Goal: Information Seeking & Learning: Find specific fact

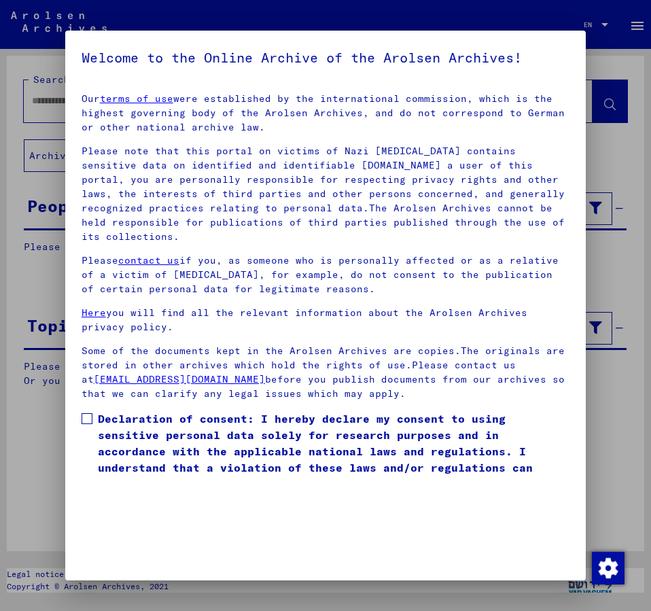
scroll to position [38, 0]
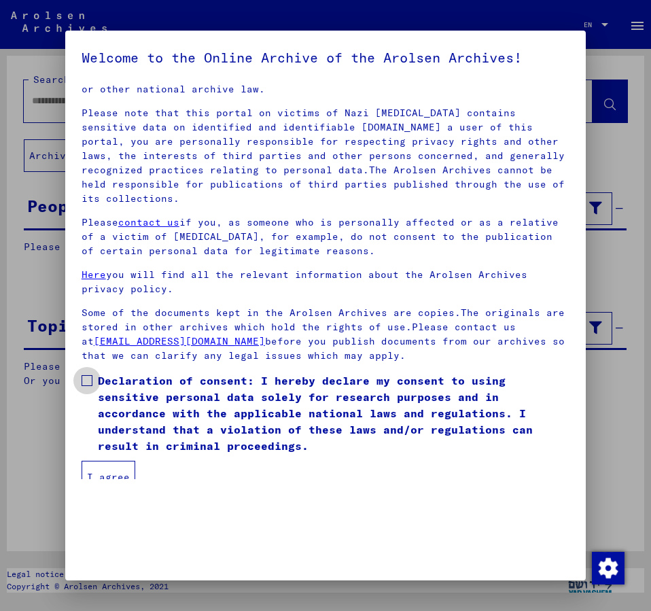
click at [88, 375] on span at bounding box center [87, 380] width 11 height 11
click at [119, 463] on button "I agree" at bounding box center [109, 476] width 54 height 33
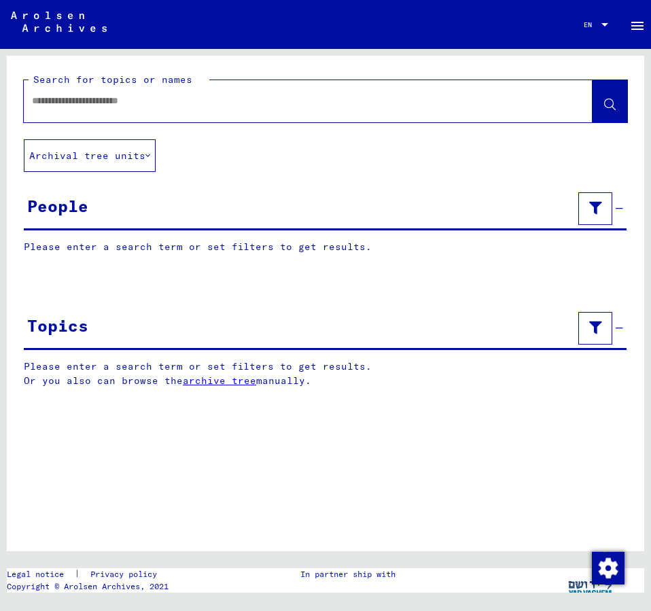
click at [87, 101] on input "text" at bounding box center [296, 101] width 528 height 14
type input "**********"
click at [609, 103] on icon at bounding box center [610, 105] width 12 height 12
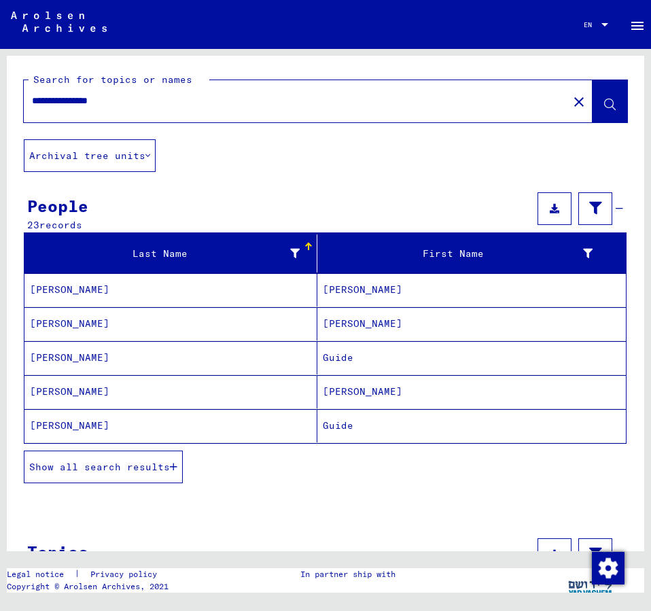
click at [143, 465] on span "Show all search results" at bounding box center [99, 466] width 141 height 12
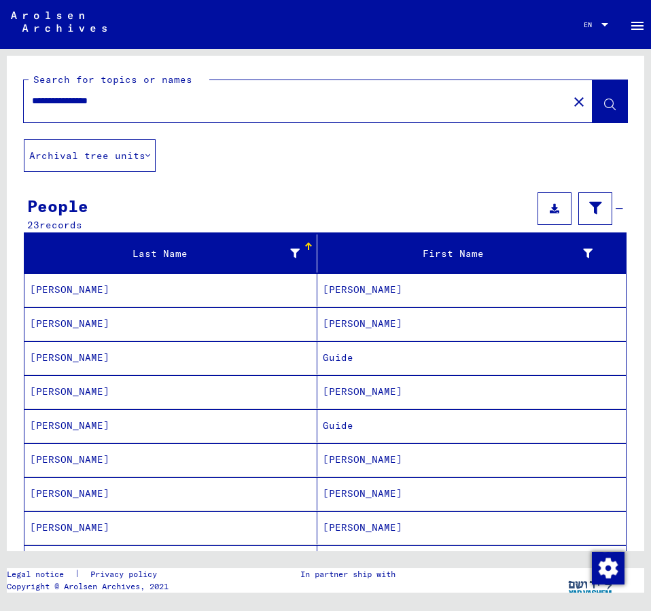
click at [359, 422] on mat-cell "Guide" at bounding box center [471, 425] width 308 height 33
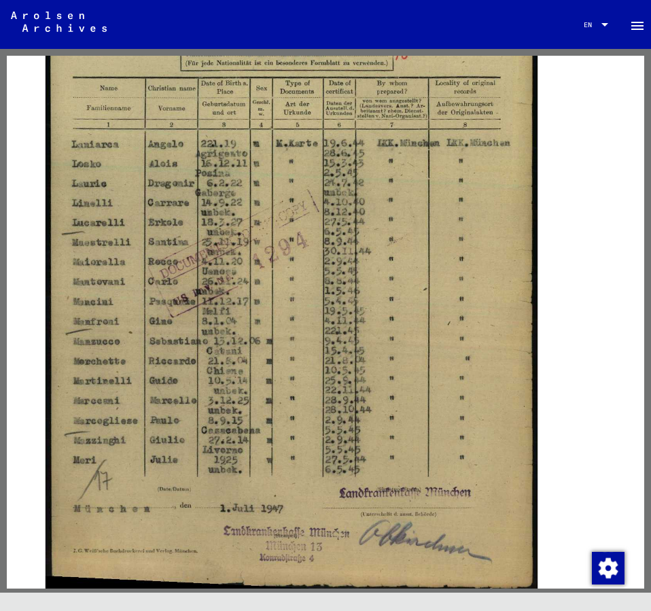
scroll to position [440, 0]
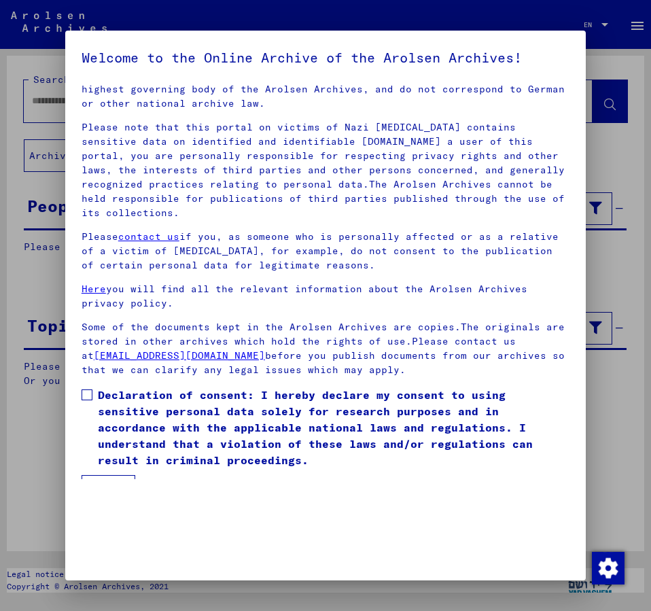
scroll to position [38, 0]
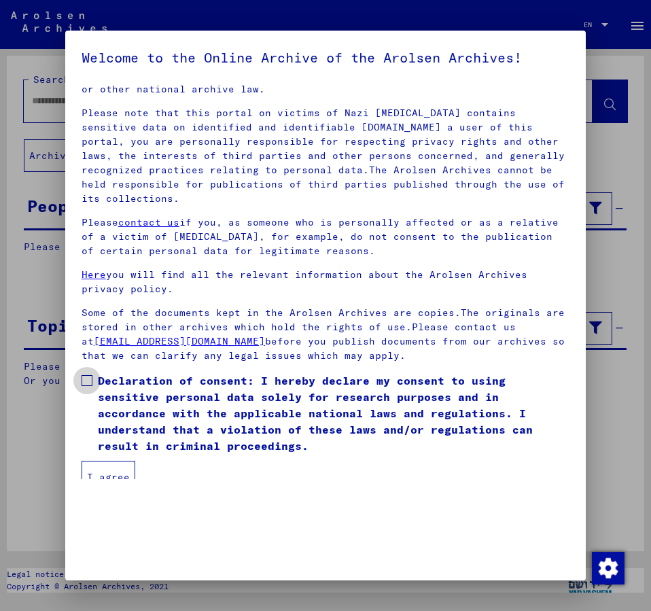
click at [92, 375] on span at bounding box center [87, 380] width 11 height 11
click at [112, 461] on button "I agree" at bounding box center [109, 476] width 54 height 33
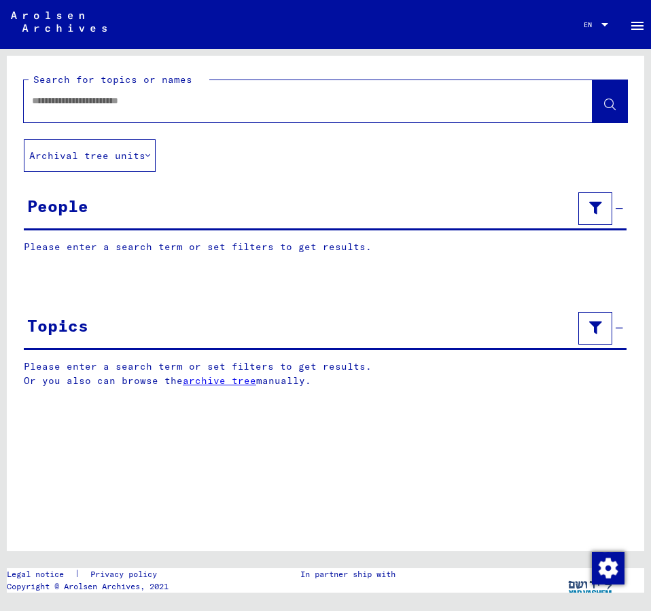
click at [85, 109] on div at bounding box center [292, 101] width 536 height 31
click at [84, 105] on input "text" at bounding box center [296, 101] width 528 height 14
click at [611, 102] on icon at bounding box center [610, 105] width 12 height 12
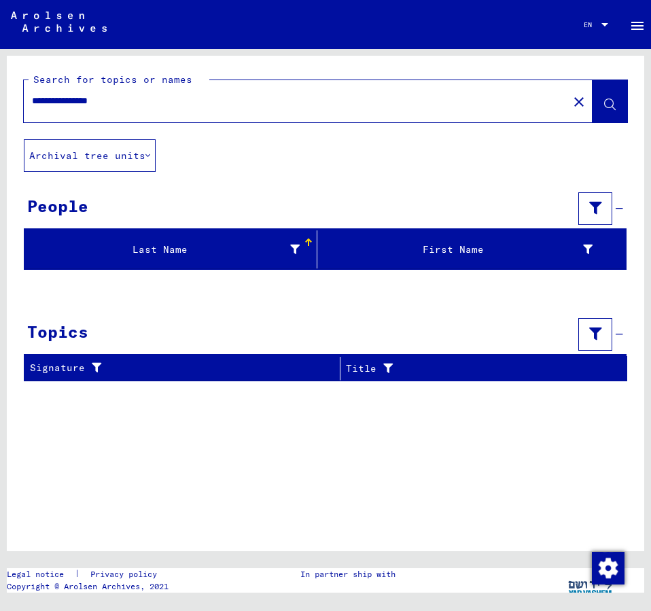
click at [609, 104] on icon at bounding box center [610, 105] width 12 height 12
click at [41, 100] on input "**********" at bounding box center [296, 101] width 528 height 14
type input "**********"
click at [611, 99] on span at bounding box center [610, 103] width 12 height 14
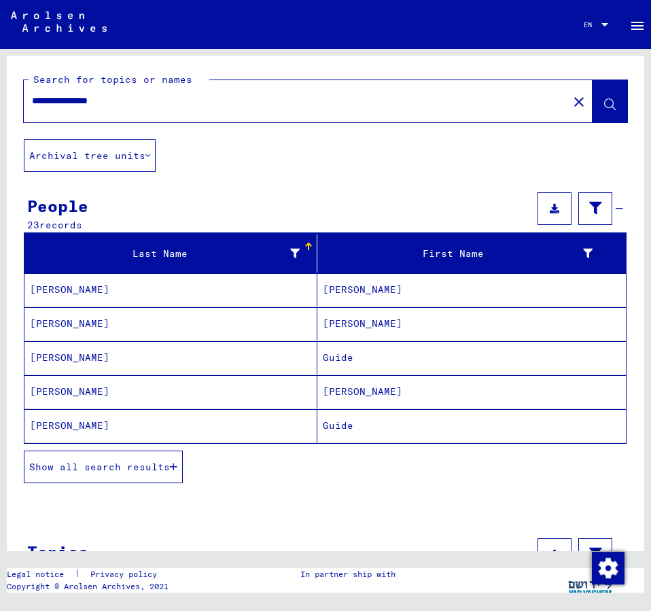
click at [132, 457] on button "Show all search results" at bounding box center [103, 466] width 159 height 33
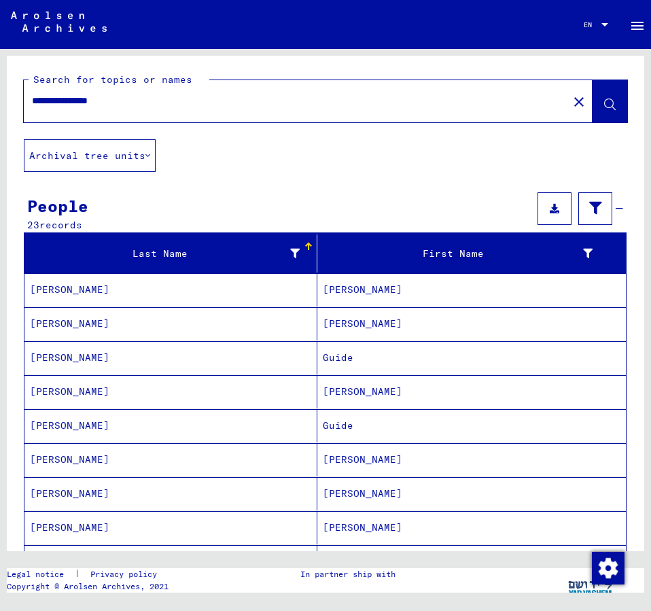
click at [350, 460] on mat-cell "[PERSON_NAME]" at bounding box center [471, 459] width 308 height 33
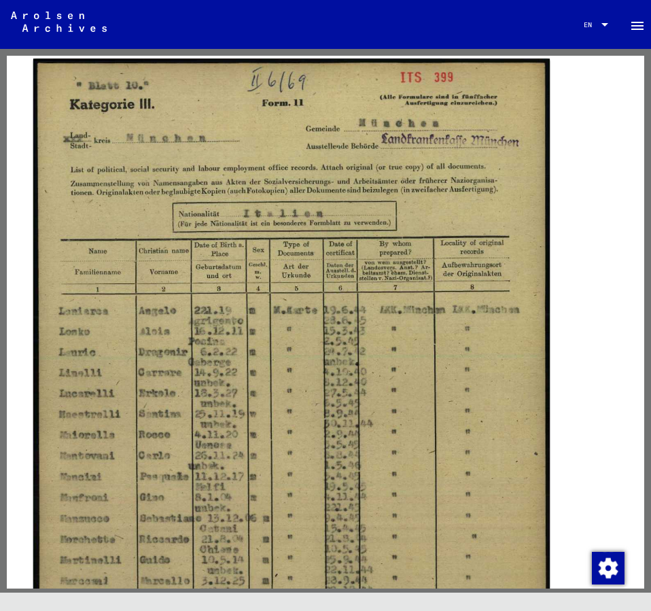
scroll to position [293, 0]
